Goal: Answer question/provide support: Answer question/provide support

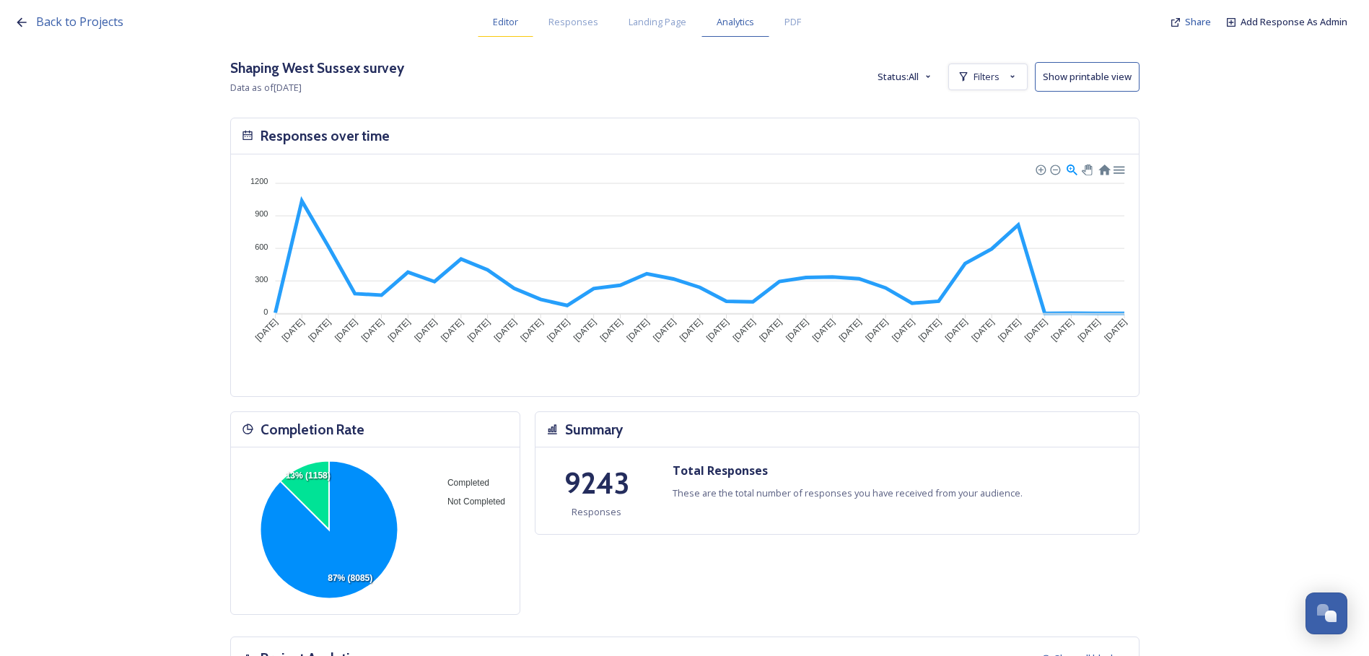
click at [507, 17] on span "Editor" at bounding box center [505, 22] width 25 height 14
click at [506, 25] on span "Editor" at bounding box center [505, 22] width 25 height 14
click at [1284, 22] on span "Add Response As Admin" at bounding box center [1293, 21] width 107 height 13
